Goal: Task Accomplishment & Management: Use online tool/utility

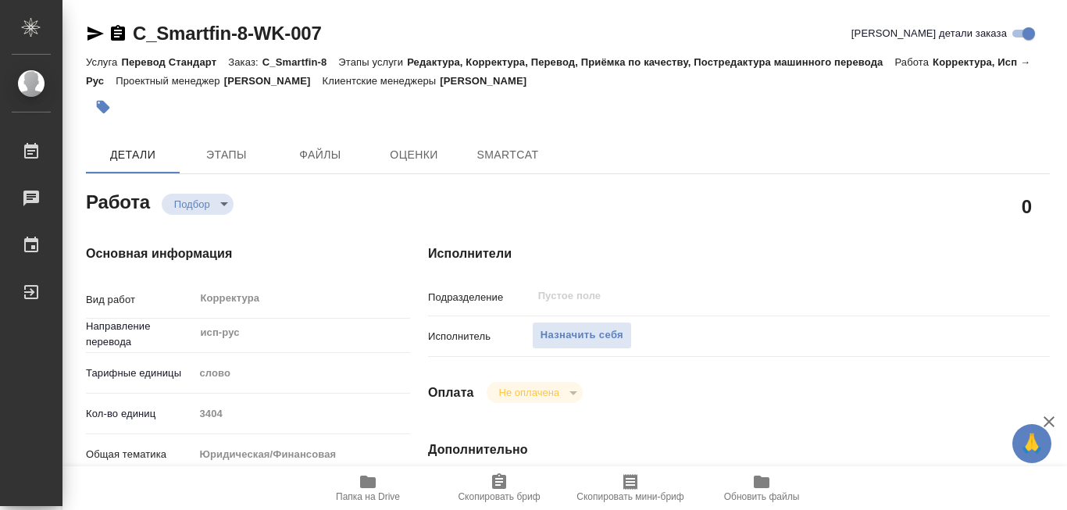
type textarea "x"
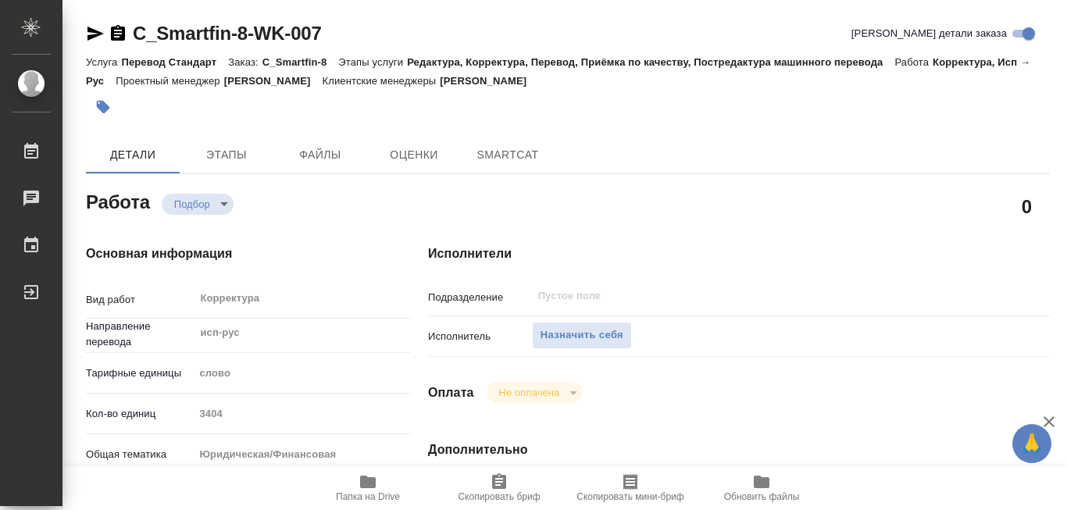
type textarea "x"
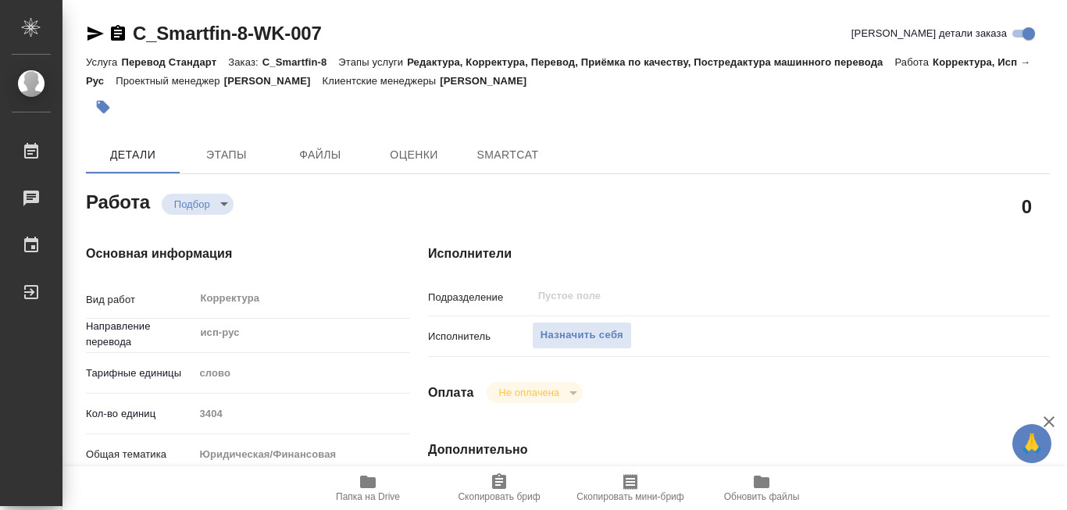
type textarea "x"
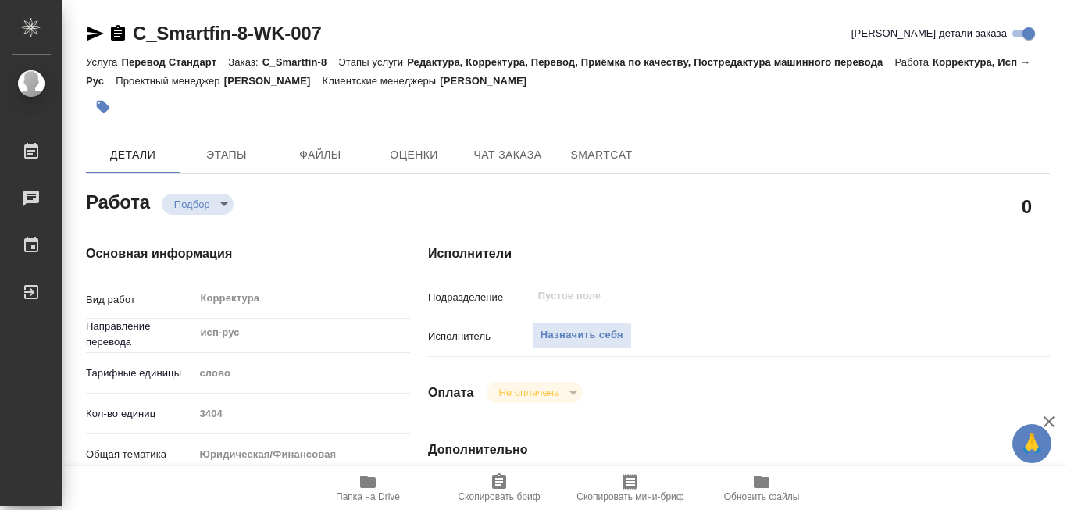
type textarea "x"
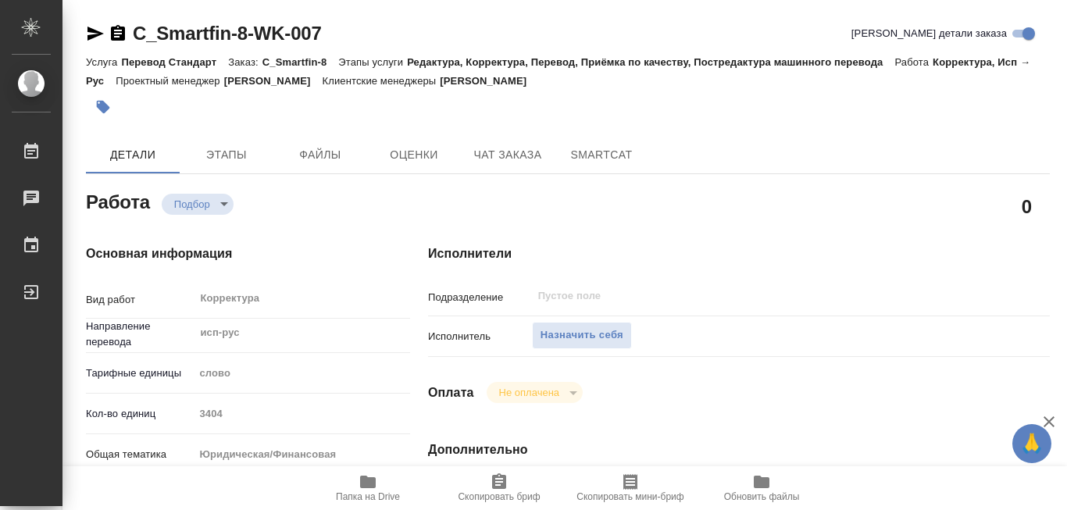
type textarea "x"
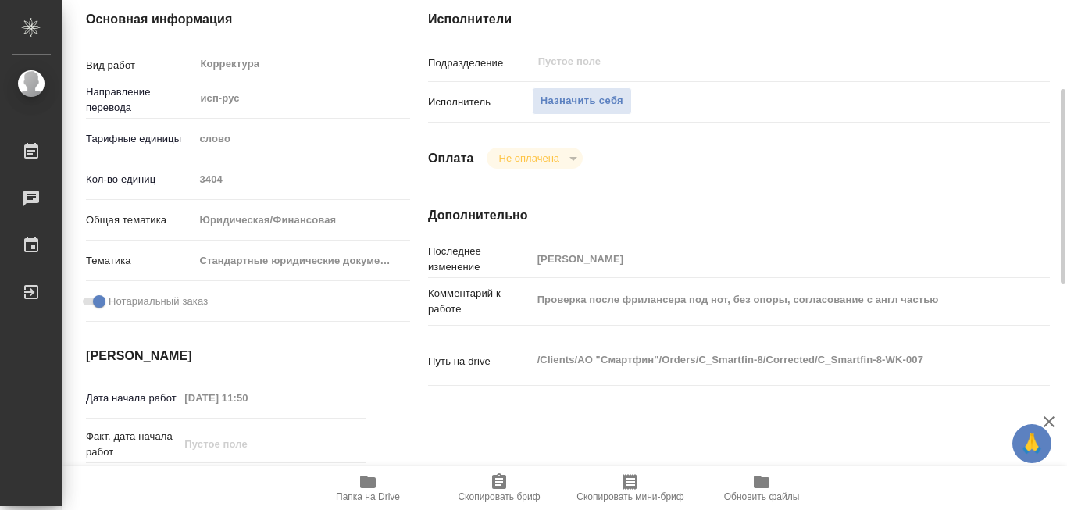
scroll to position [312, 0]
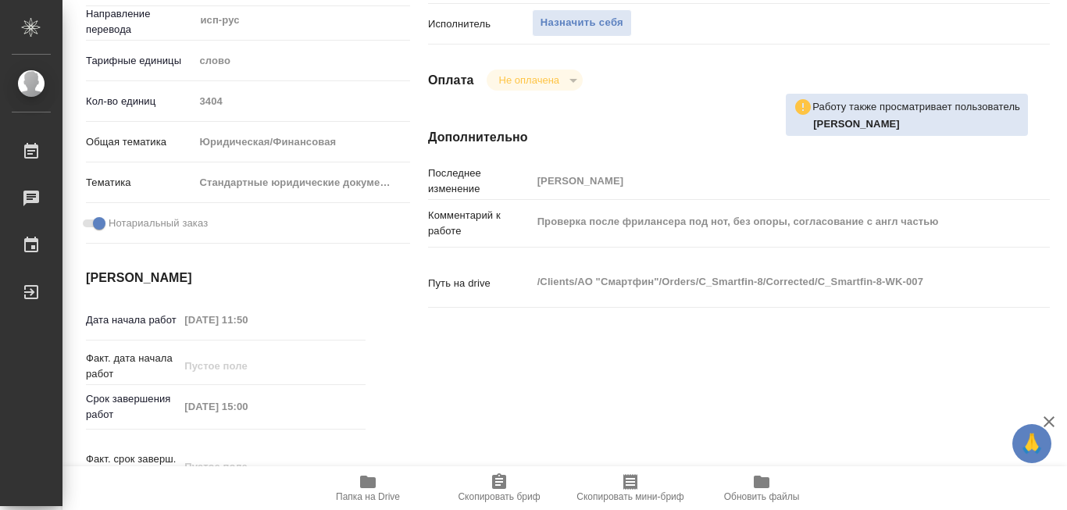
type textarea "x"
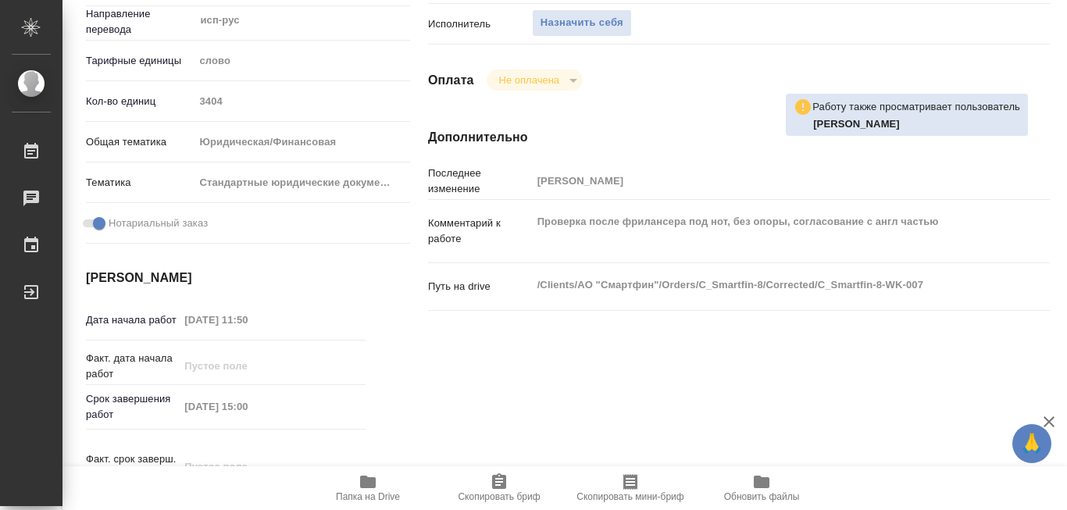
type textarea "x"
